Goal: Task Accomplishment & Management: Use online tool/utility

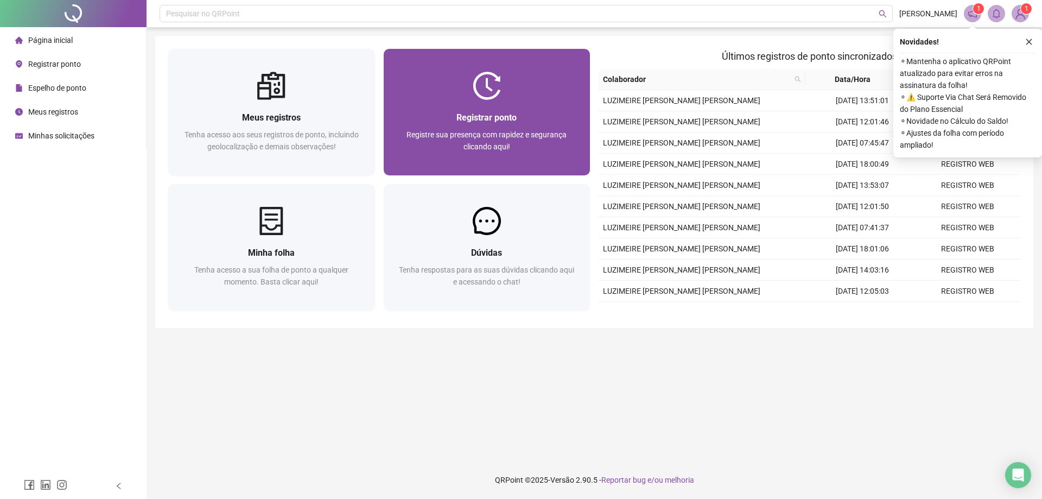
click at [484, 93] on img at bounding box center [487, 86] width 28 height 28
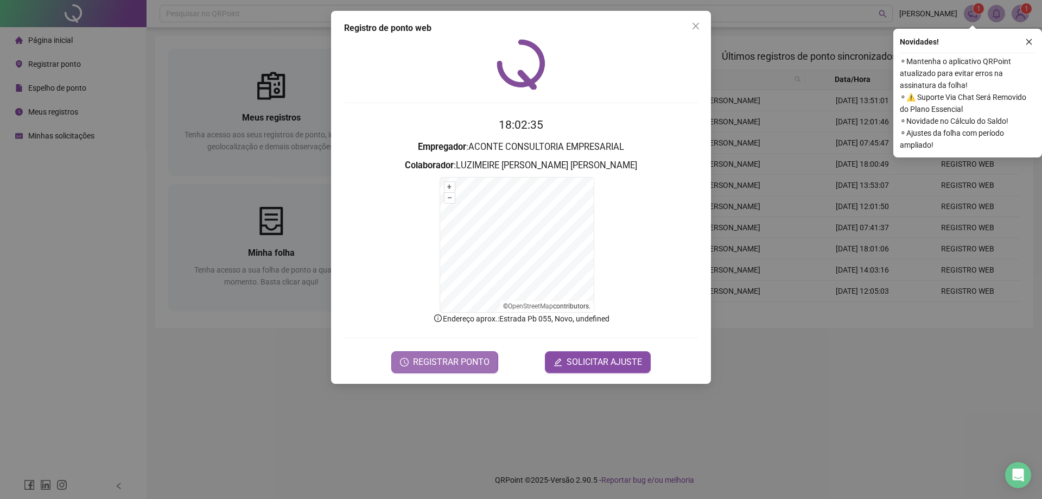
click at [444, 361] on span "REGISTRAR PONTO" at bounding box center [451, 361] width 76 height 13
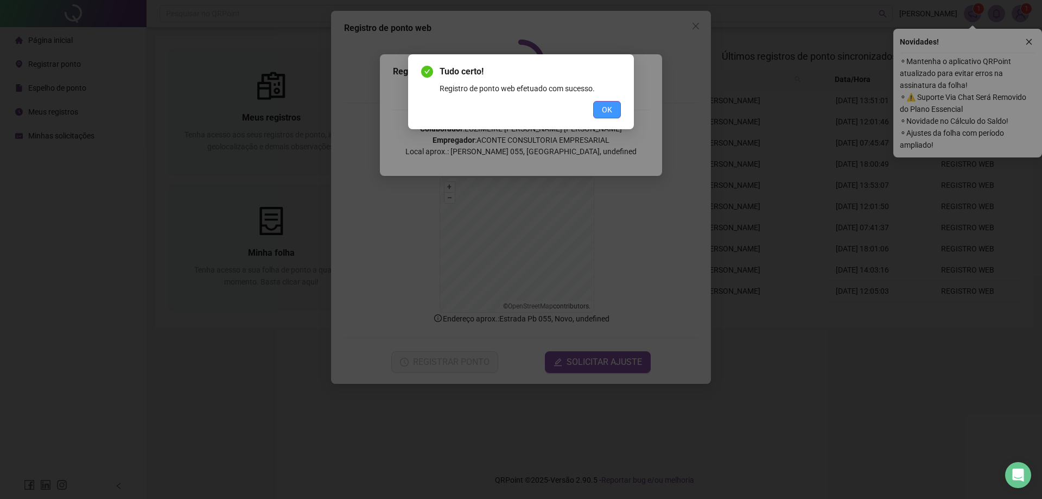
click at [605, 108] on span "OK" at bounding box center [607, 110] width 10 height 12
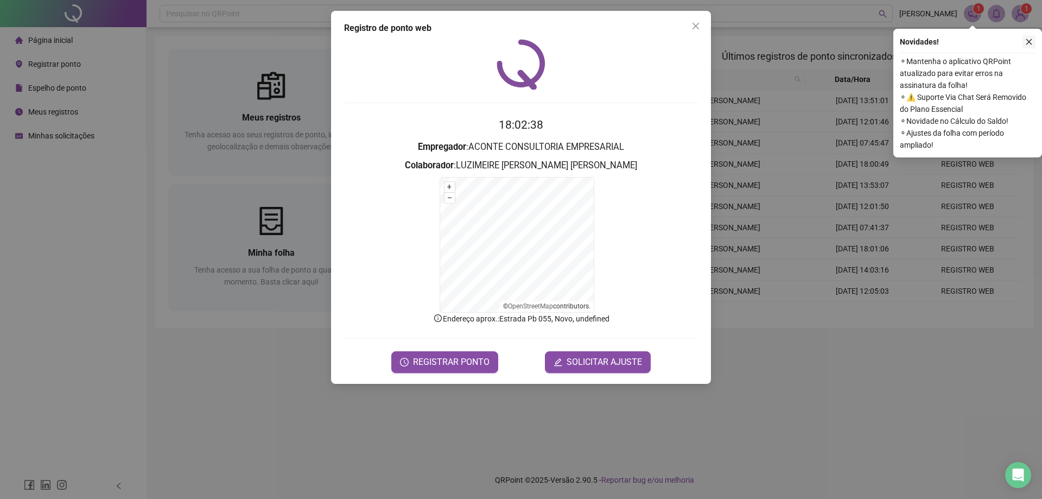
click at [1029, 42] on icon "close" at bounding box center [1029, 42] width 6 height 6
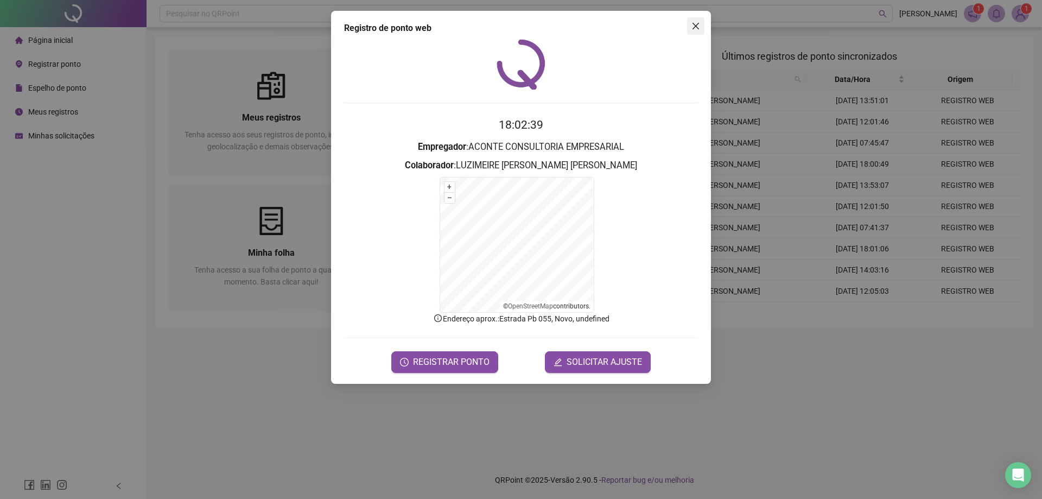
click at [699, 25] on icon "close" at bounding box center [695, 26] width 9 height 9
